Goal: Transaction & Acquisition: Purchase product/service

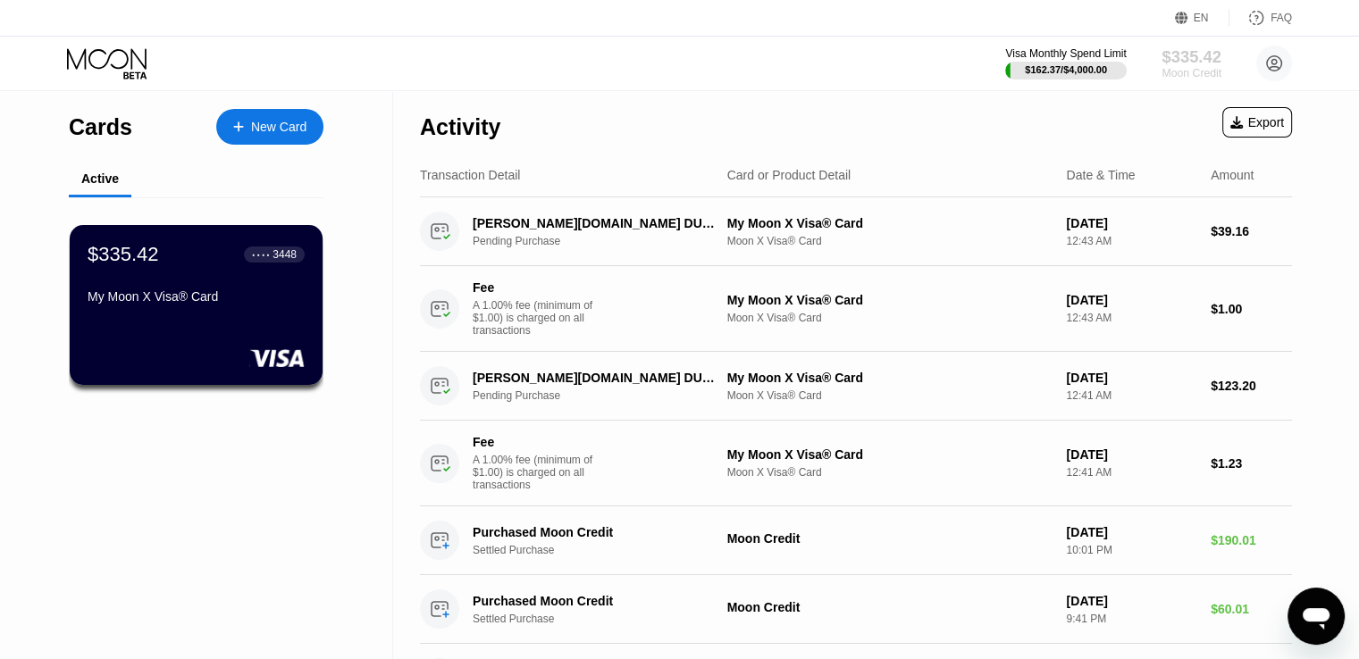
click at [1190, 71] on div "Moon Credit" at bounding box center [1192, 73] width 60 height 13
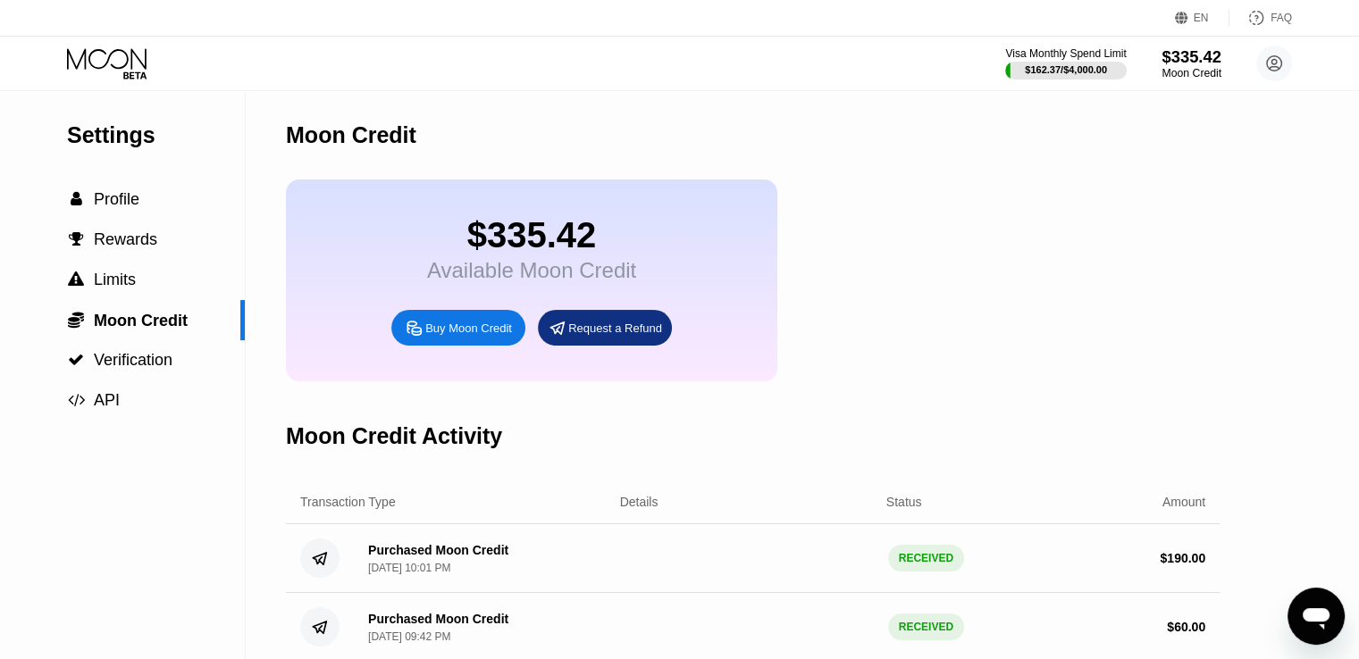
click at [1212, 65] on div "$335.42" at bounding box center [1192, 56] width 60 height 19
click at [1279, 64] on circle at bounding box center [1274, 64] width 36 height 36
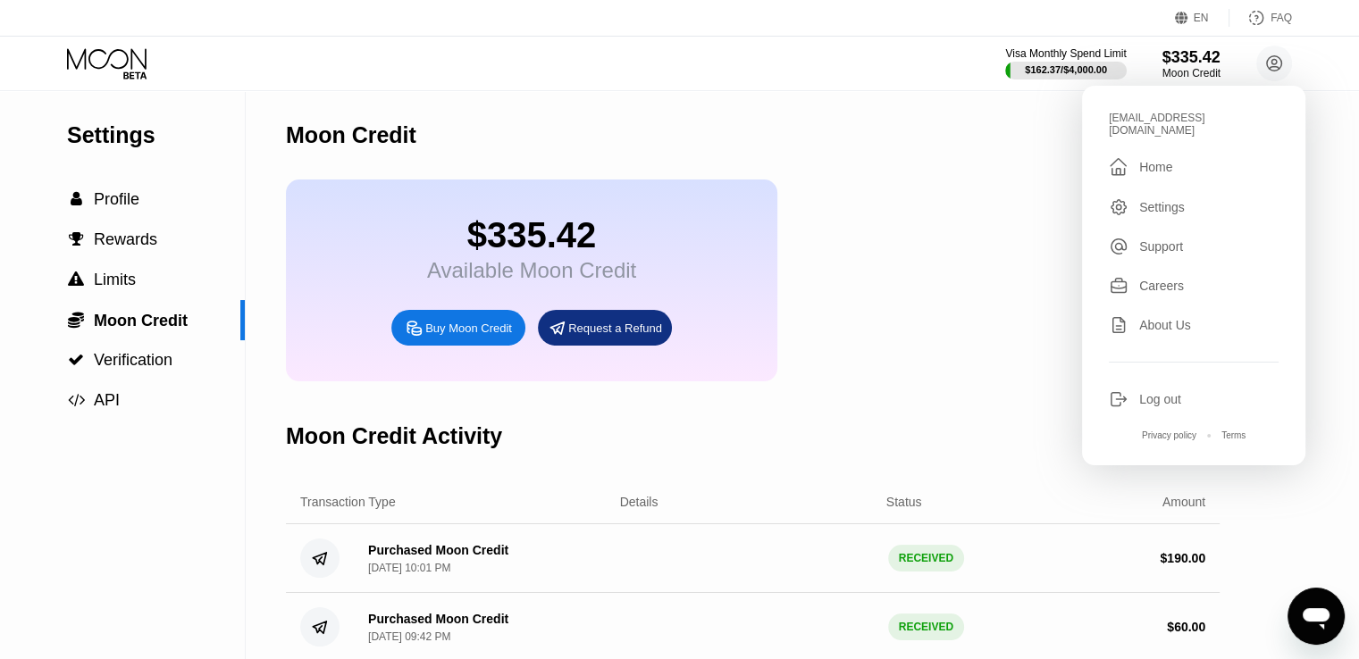
click at [1174, 392] on div "Log out" at bounding box center [1160, 399] width 42 height 14
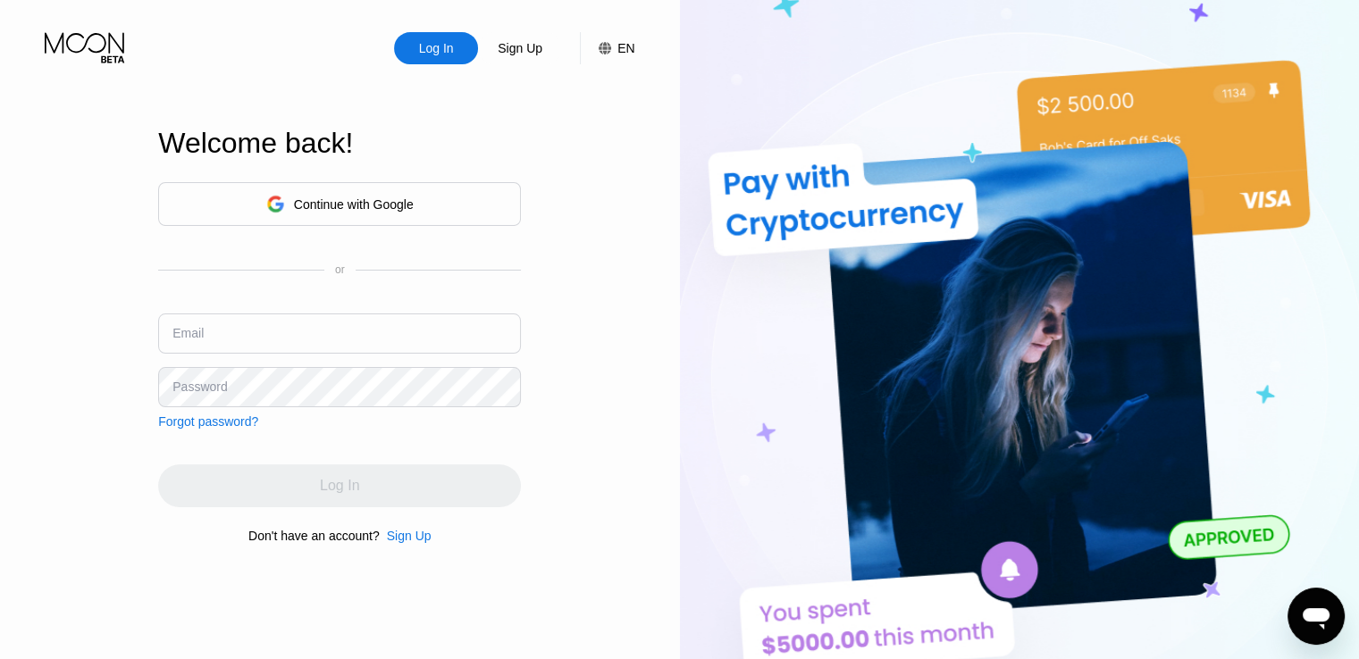
type input "vanesa2@digitalcointreeltd.com"
click at [461, 348] on input "vanesa2@digitalcointreeltd.com" at bounding box center [339, 334] width 363 height 40
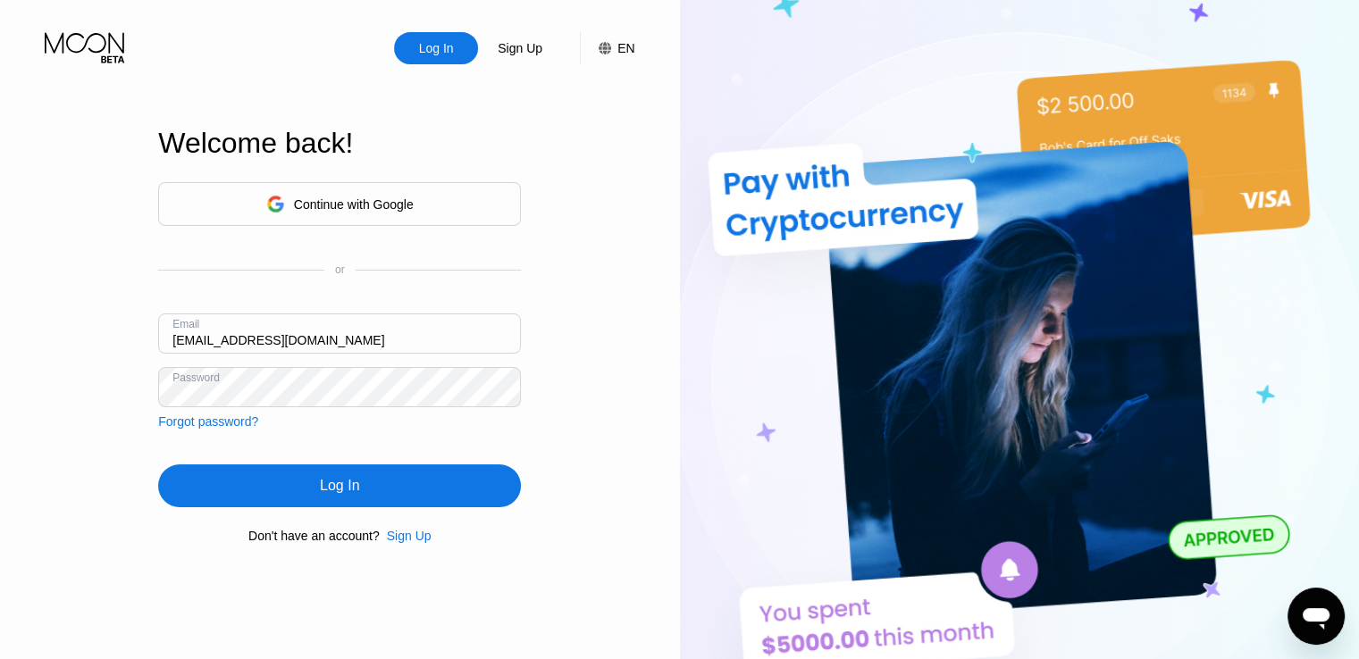
click at [461, 348] on input "vanesa2@digitalcointreeltd.com" at bounding box center [339, 334] width 363 height 40
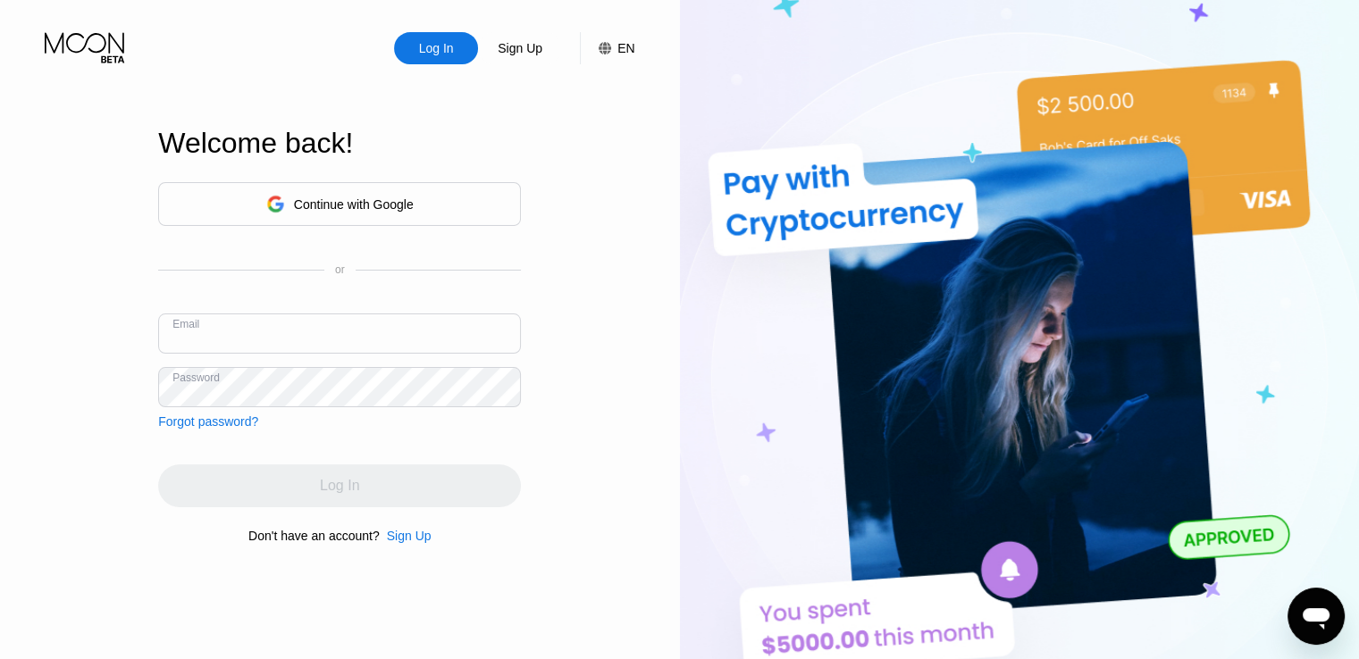
paste input "[EMAIL_ADDRESS][DOMAIN_NAME]"
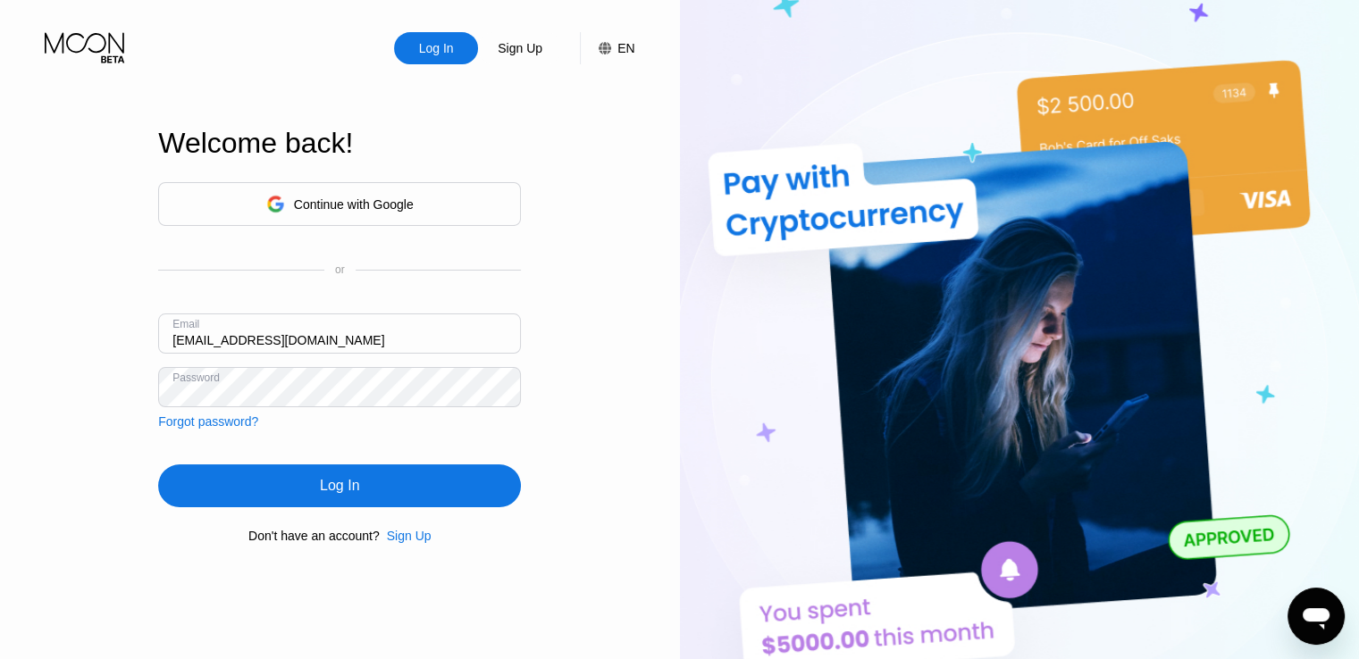
type input "[EMAIL_ADDRESS][DOMAIN_NAME]"
click at [353, 487] on div "Log In" at bounding box center [339, 486] width 39 height 18
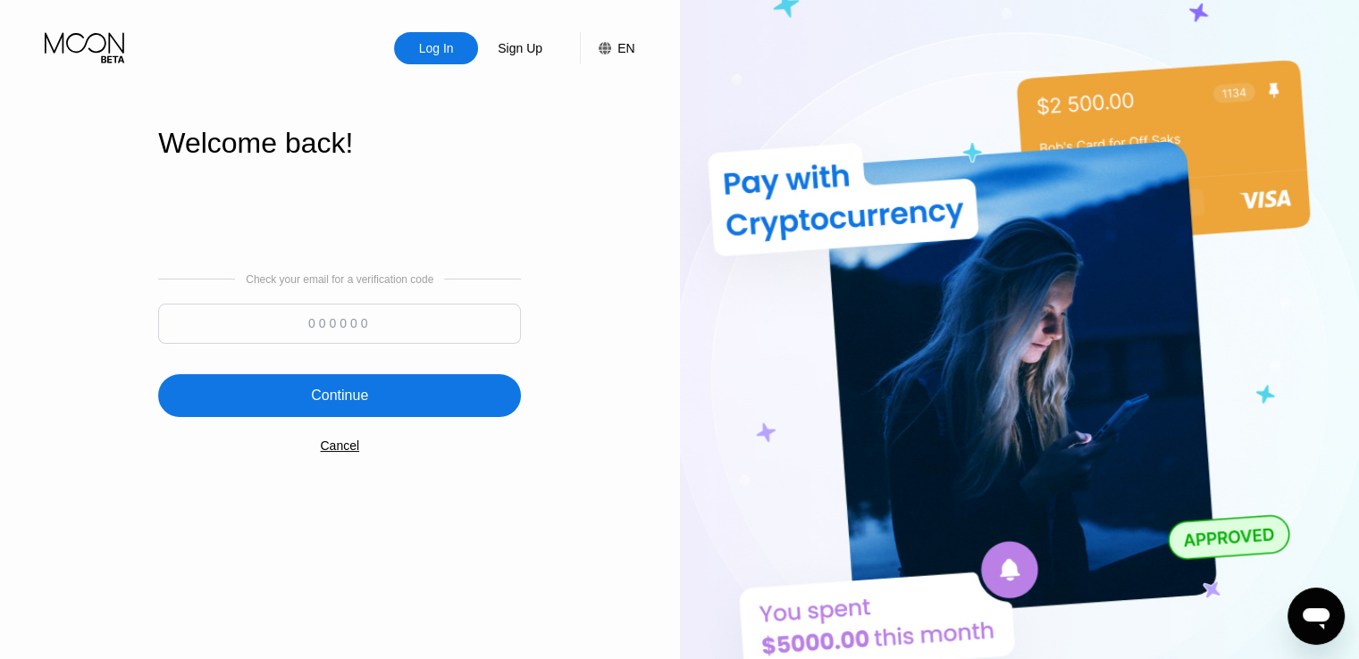
click at [361, 326] on input at bounding box center [339, 324] width 363 height 40
paste input "267102"
type input "267102"
click at [350, 390] on div "Continue" at bounding box center [339, 396] width 57 height 18
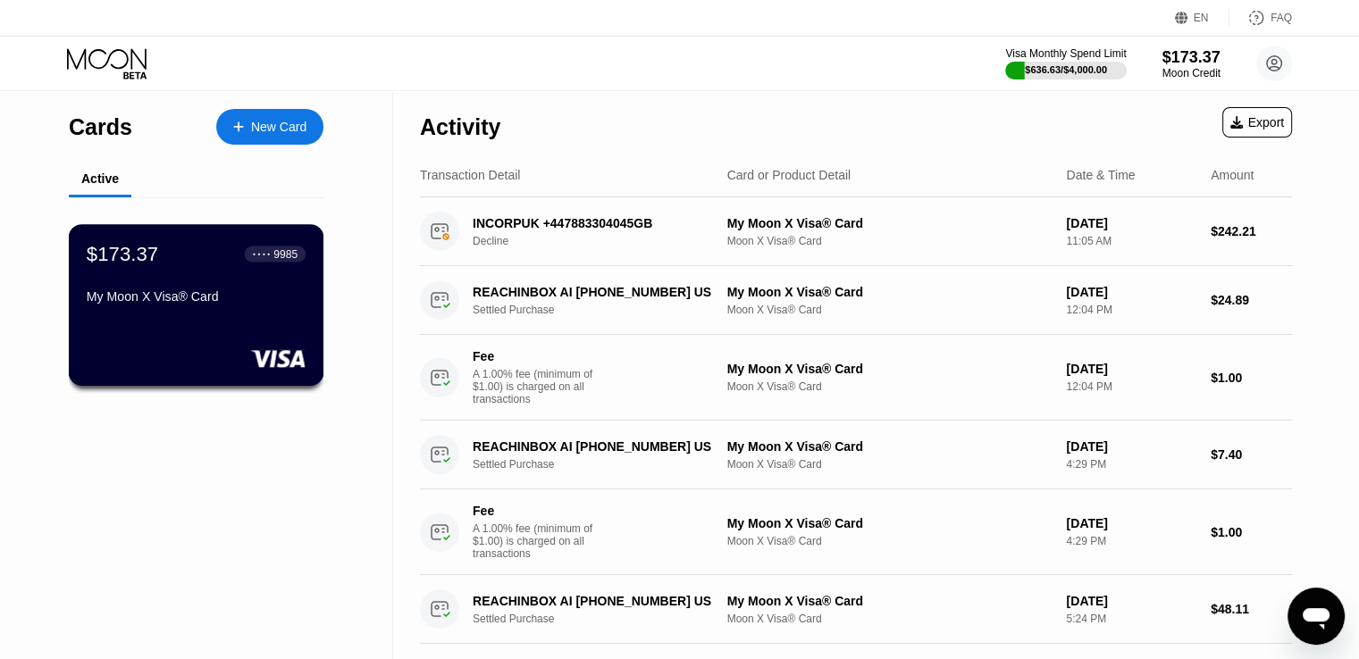
click at [247, 289] on div "$173.37 ● ● ● ● 9985 My Moon X Visa® Card" at bounding box center [196, 276] width 219 height 69
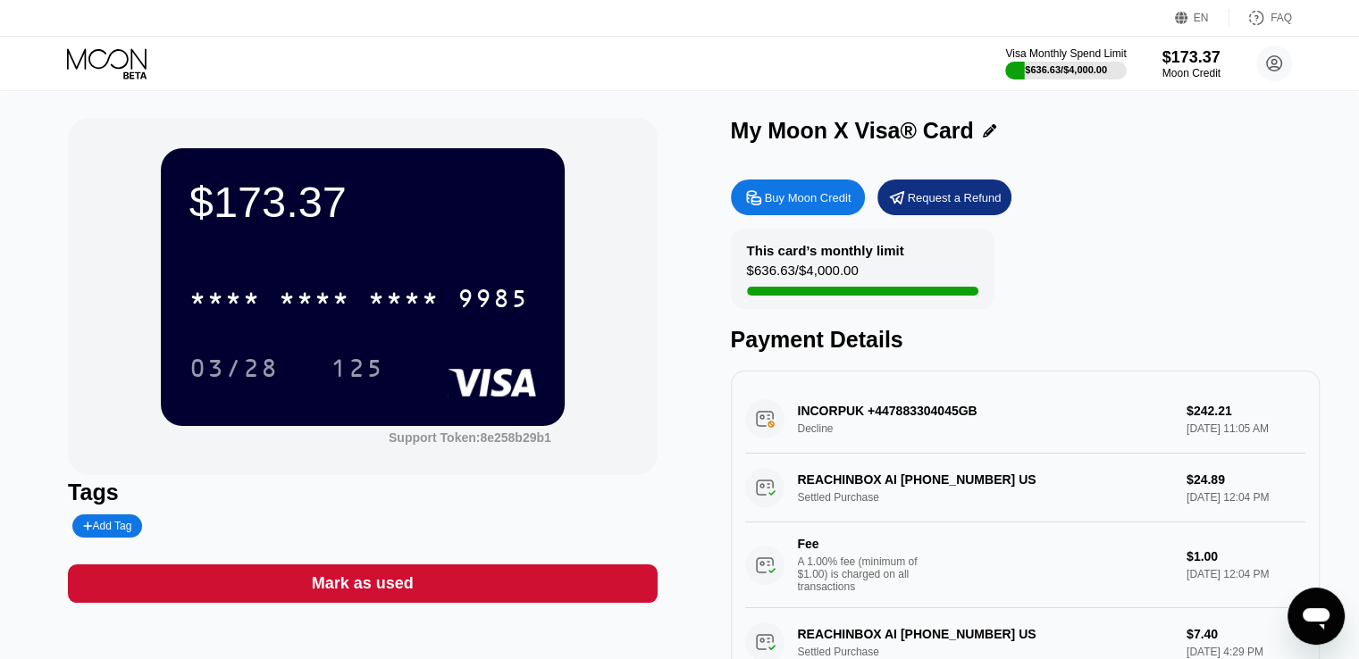
click at [326, 194] on div "$173.37" at bounding box center [362, 202] width 347 height 50
drag, startPoint x: 350, startPoint y: 201, endPoint x: 183, endPoint y: 215, distance: 167.7
click at [183, 215] on div "$173.37 * * * * * * * * * * * * 9985 03/28 125" at bounding box center [363, 286] width 404 height 277
copy div "$173.37"
click at [235, 195] on div "$173.37" at bounding box center [362, 202] width 347 height 50
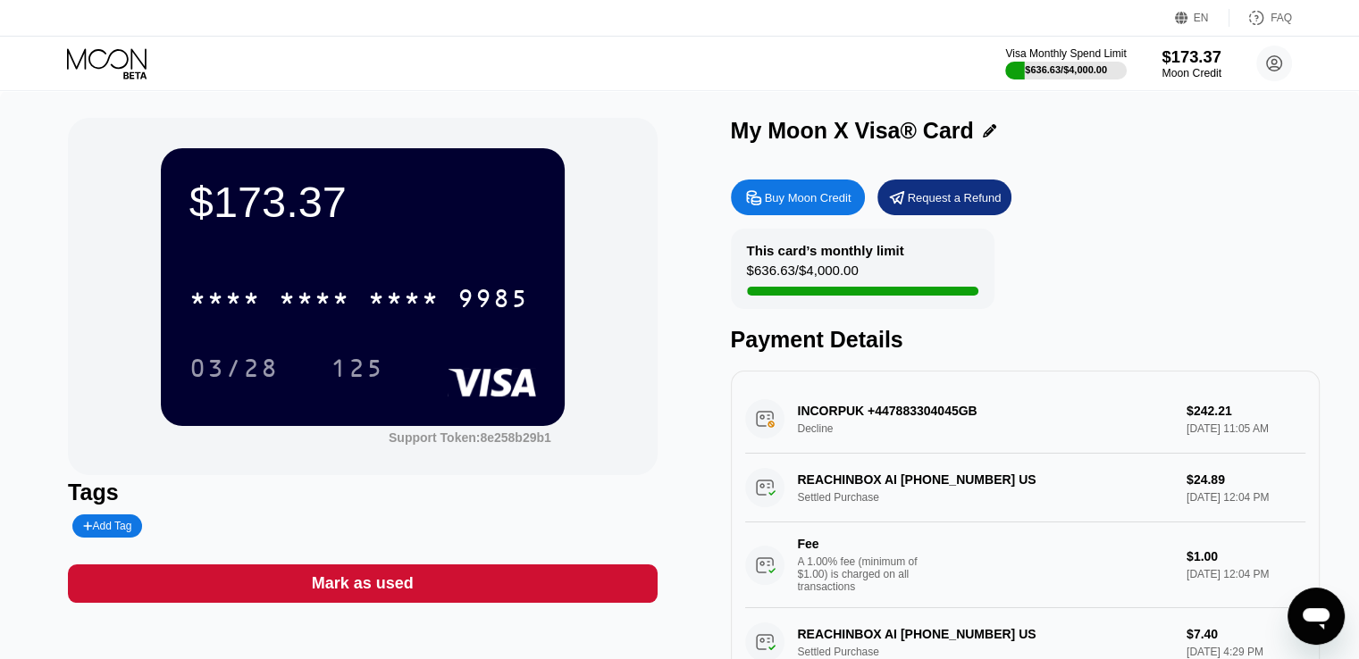
click at [1178, 63] on div "$173.37" at bounding box center [1192, 56] width 60 height 19
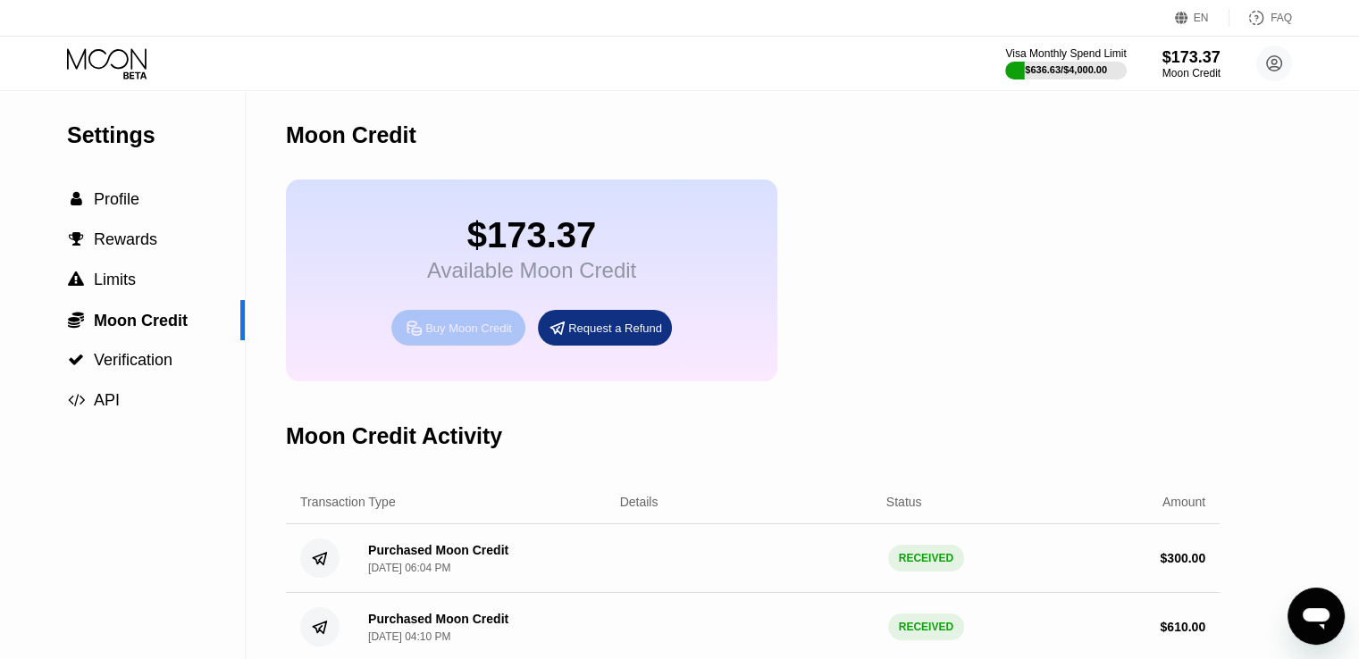
click at [439, 336] on div "Buy Moon Credit" at bounding box center [468, 328] width 87 height 15
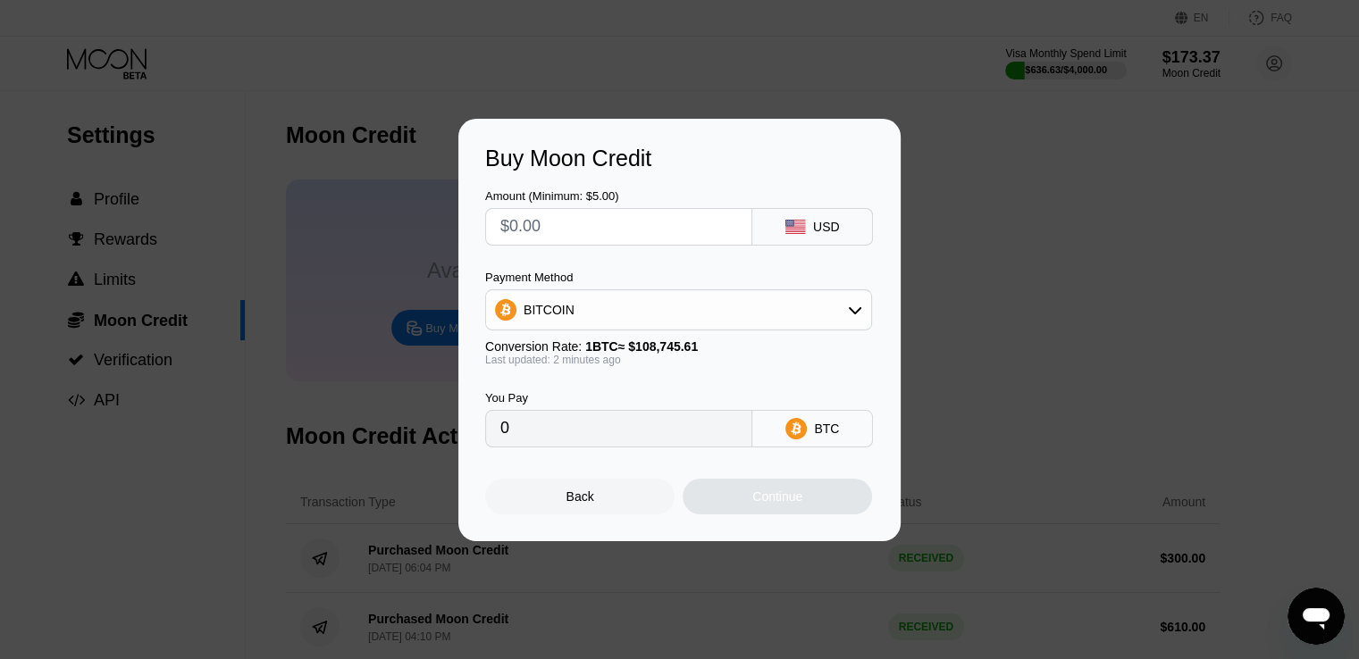
click at [594, 234] on input "text" at bounding box center [618, 227] width 237 height 36
type input "$3"
type input "0.00002759"
type input "$300"
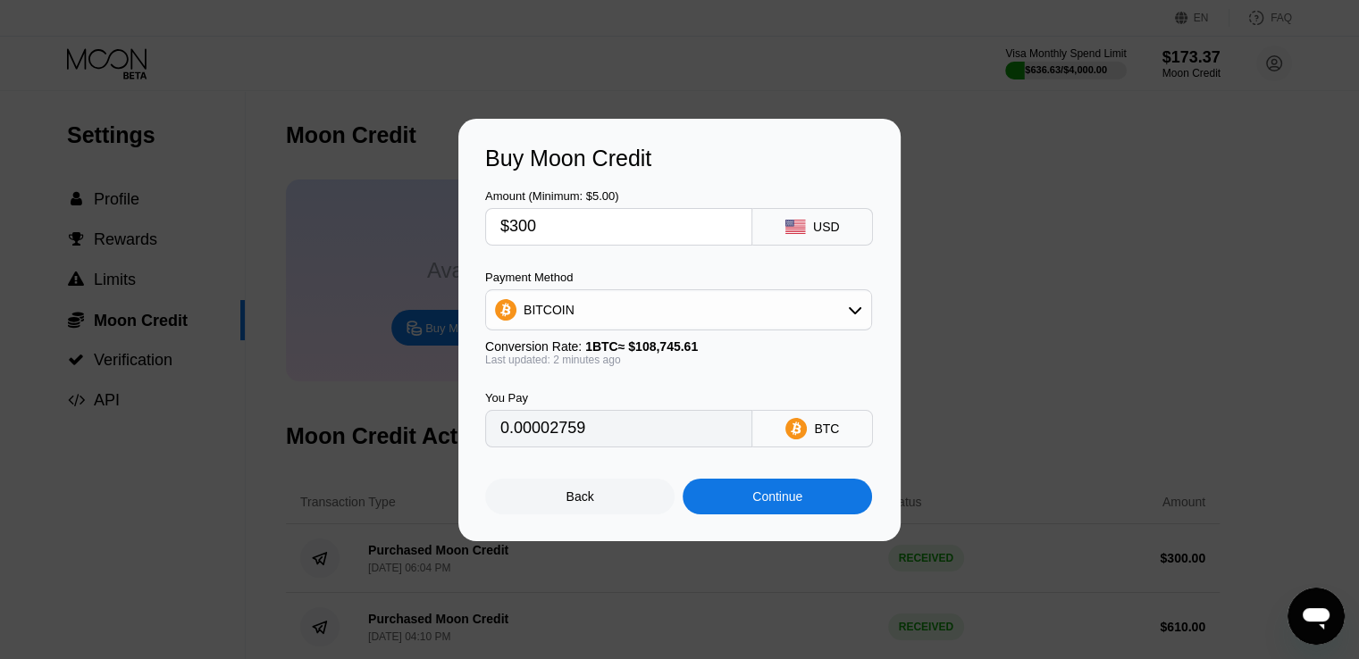
type input "0.00275874"
type input "$300"
click at [757, 498] on div "Continue" at bounding box center [777, 497] width 50 height 14
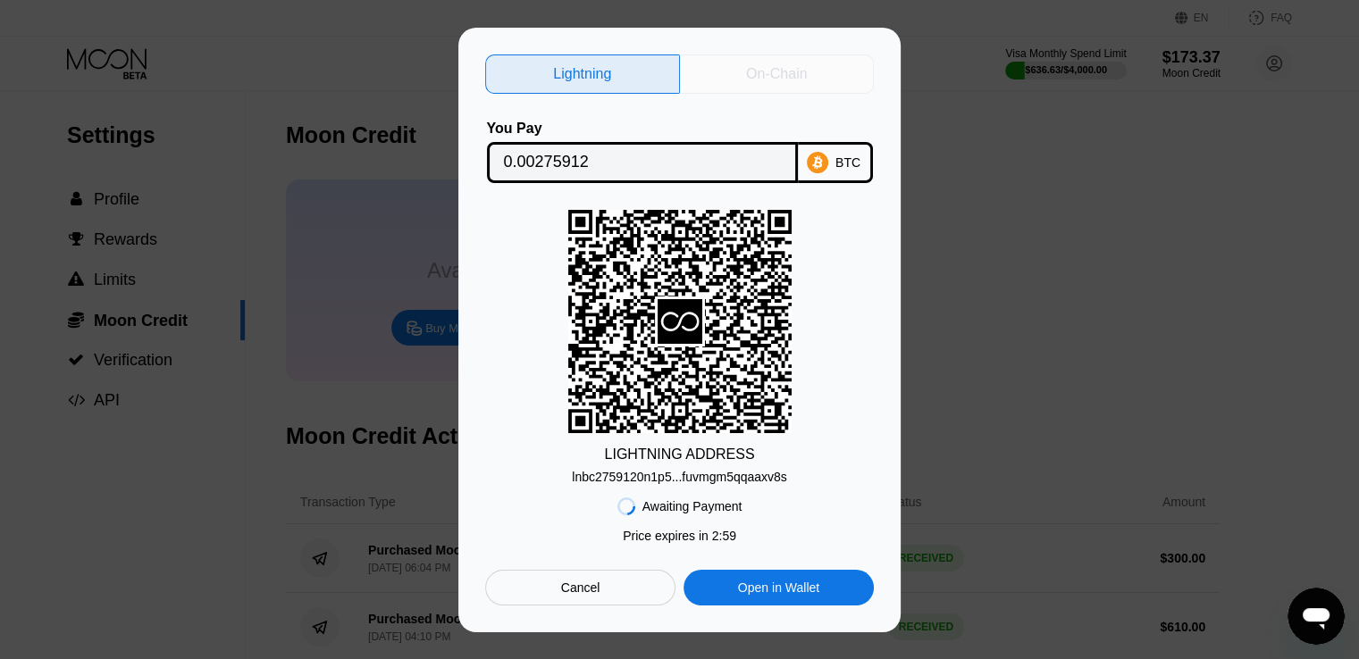
click at [756, 65] on div "On-Chain" at bounding box center [776, 74] width 61 height 18
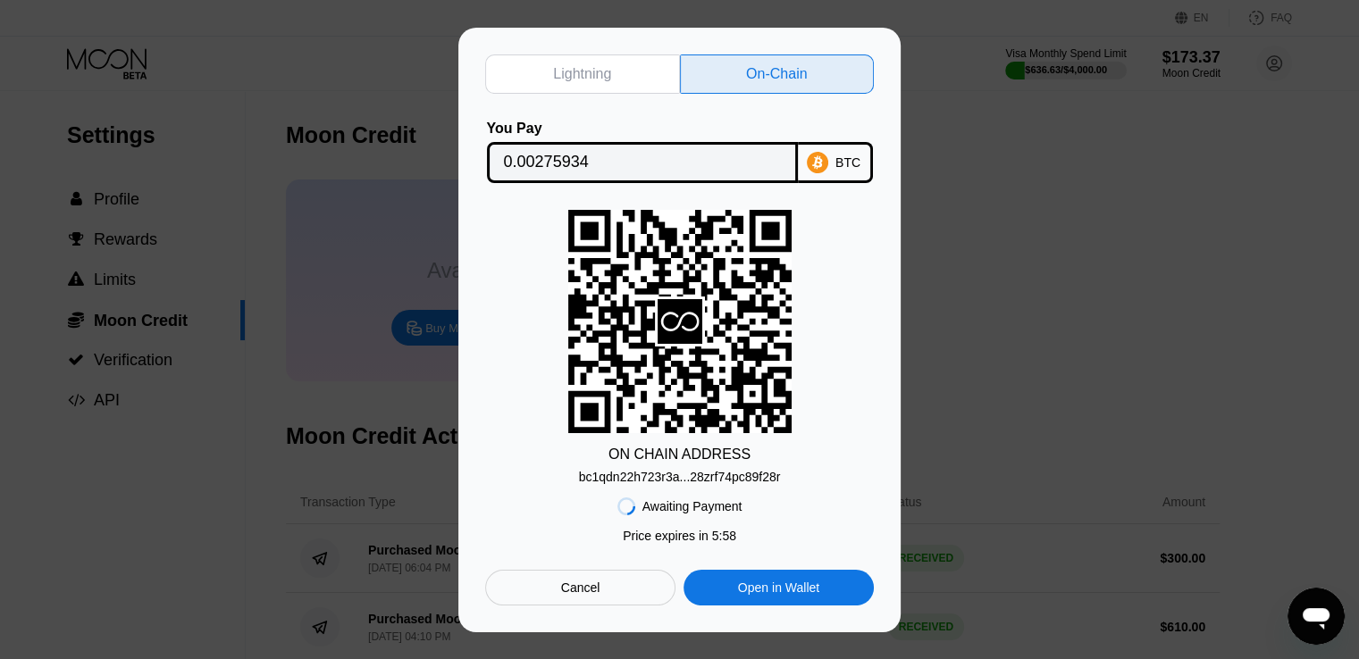
click at [692, 476] on div "bc1qdn22h723r3a...28zrf74pc89f28r" at bounding box center [680, 477] width 202 height 14
click at [658, 482] on div "bc1qdn22h723r3a...28zrf74pc89f28r" at bounding box center [680, 477] width 202 height 14
click at [540, 154] on input "0.00275934" at bounding box center [642, 163] width 277 height 36
click at [583, 583] on div "Cancel" at bounding box center [580, 588] width 39 height 16
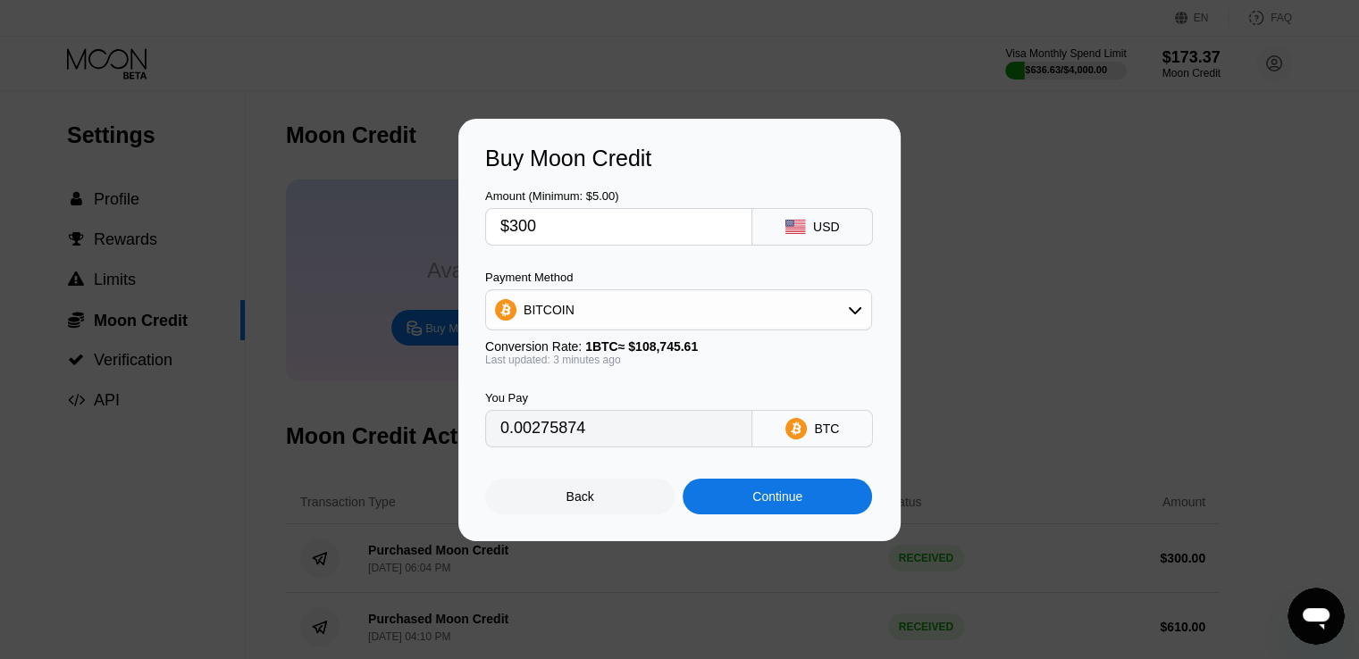
click at [518, 223] on input "$300" at bounding box center [618, 227] width 237 height 36
type input "$200"
type input "0.00183916"
type input "$200"
click at [779, 515] on div "Continue" at bounding box center [777, 497] width 189 height 36
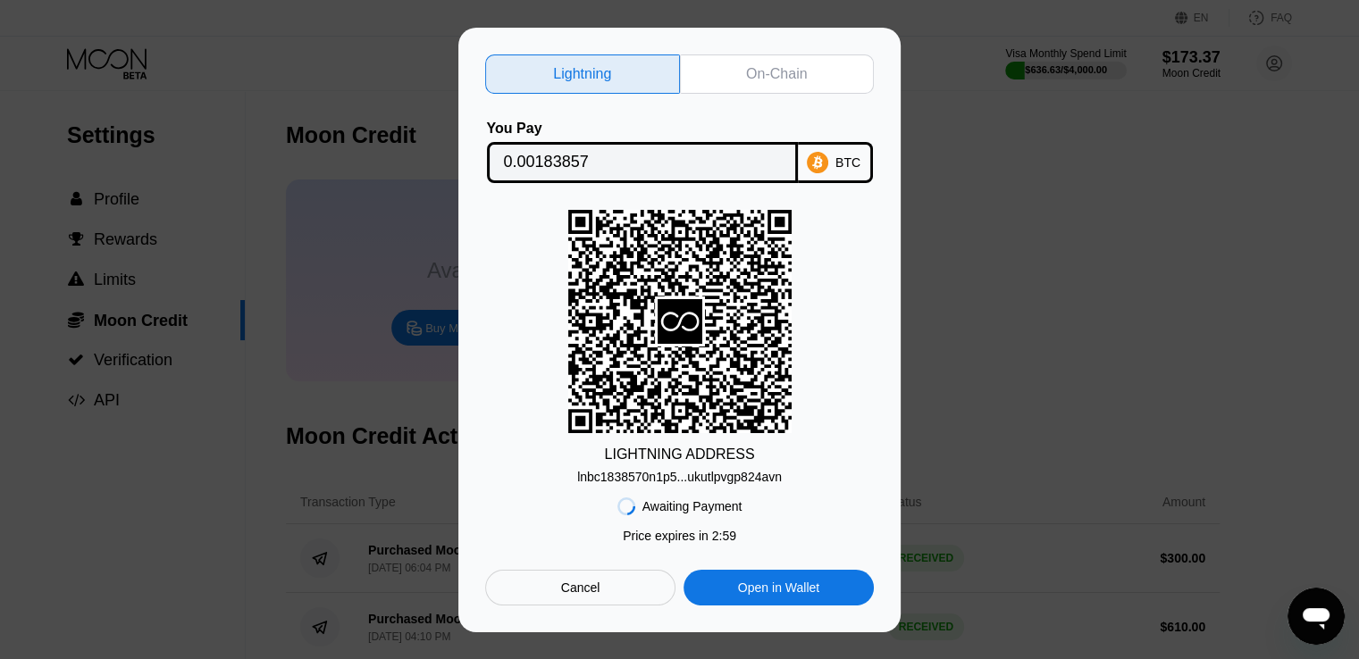
click at [778, 79] on div "On-Chain" at bounding box center [776, 74] width 61 height 18
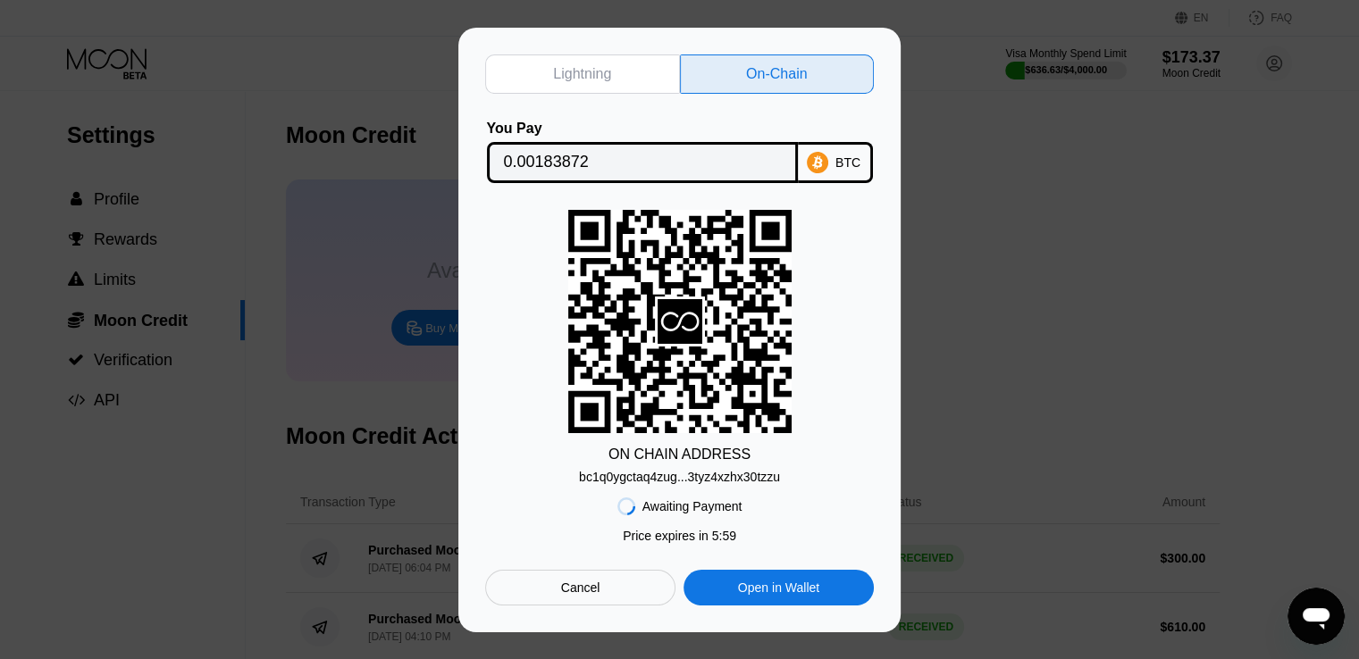
click at [695, 480] on div "bc1q0ygctaq4zug...3tyz4xzhx30tzzu" at bounding box center [679, 477] width 201 height 14
click at [533, 161] on input "0.00183872" at bounding box center [642, 163] width 277 height 36
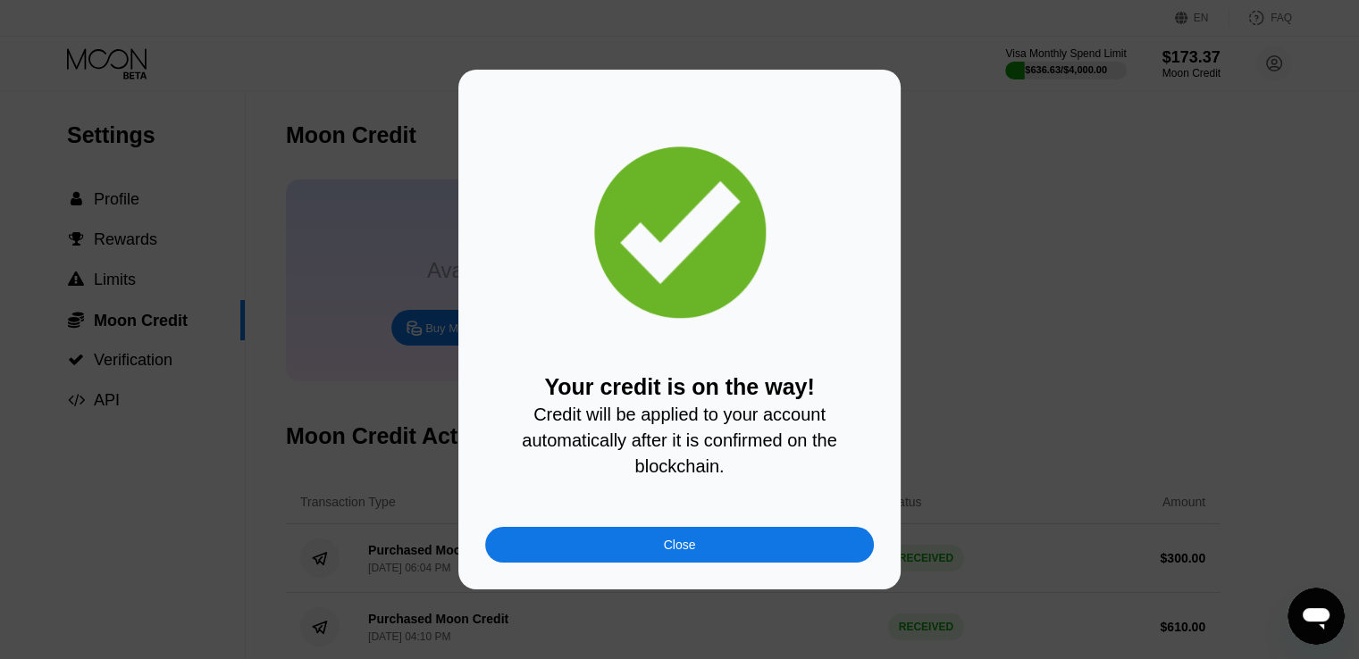
click at [583, 551] on div "Close" at bounding box center [679, 545] width 389 height 36
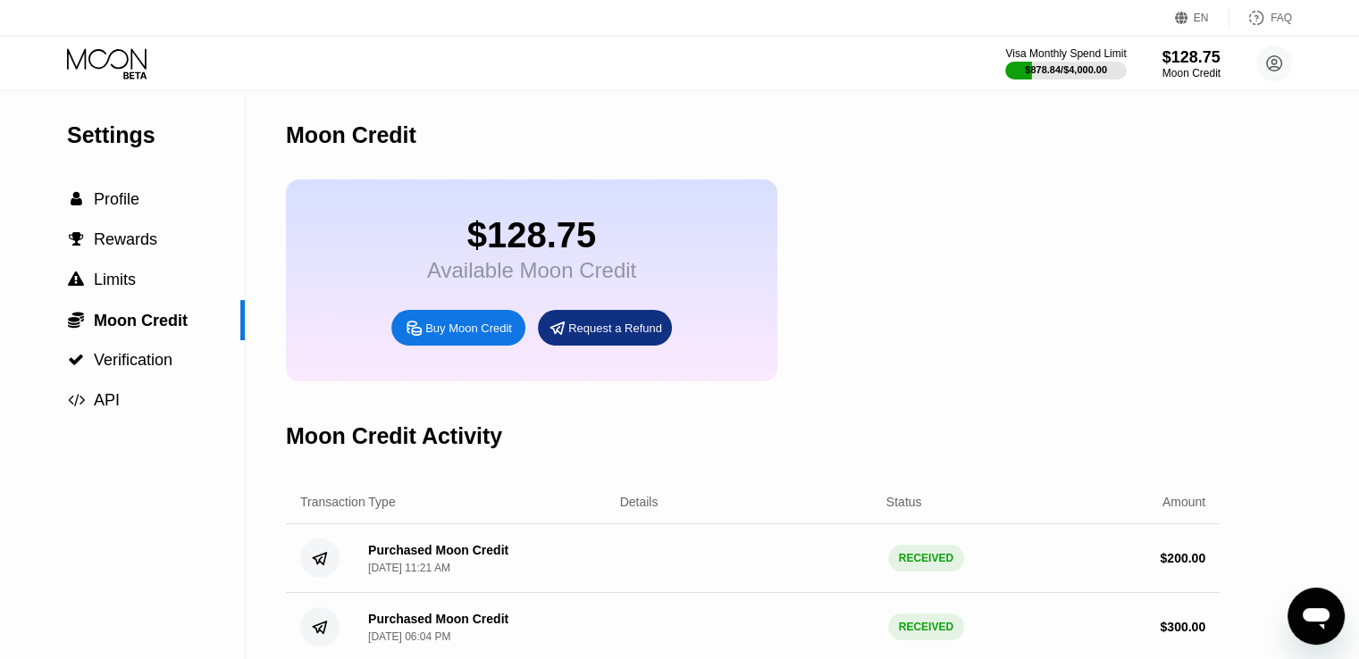
click at [109, 52] on icon at bounding box center [108, 63] width 83 height 31
